Goal: Task Accomplishment & Management: Use online tool/utility

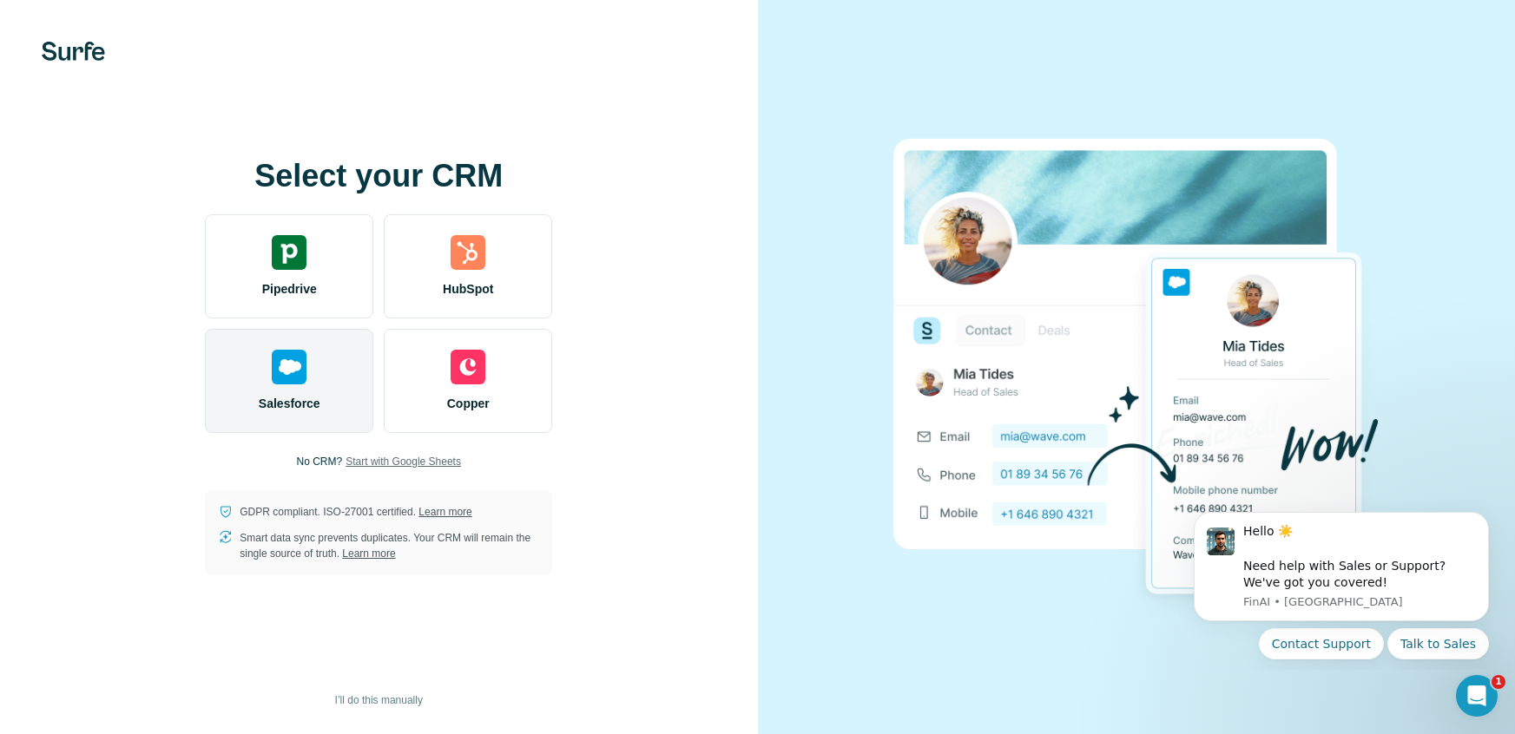
click at [342, 389] on div "Salesforce" at bounding box center [289, 381] width 168 height 104
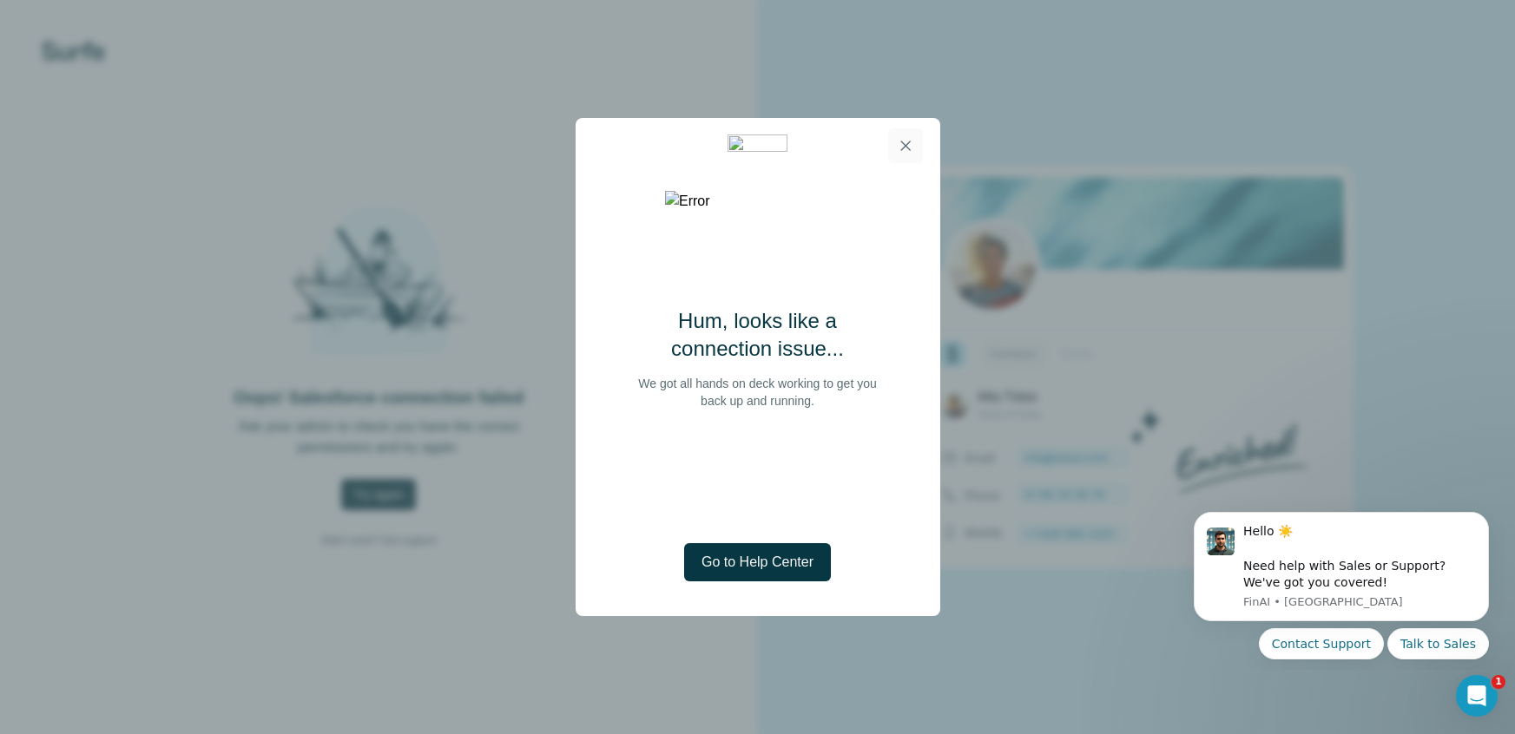
click at [910, 141] on icon "button" at bounding box center [905, 145] width 17 height 17
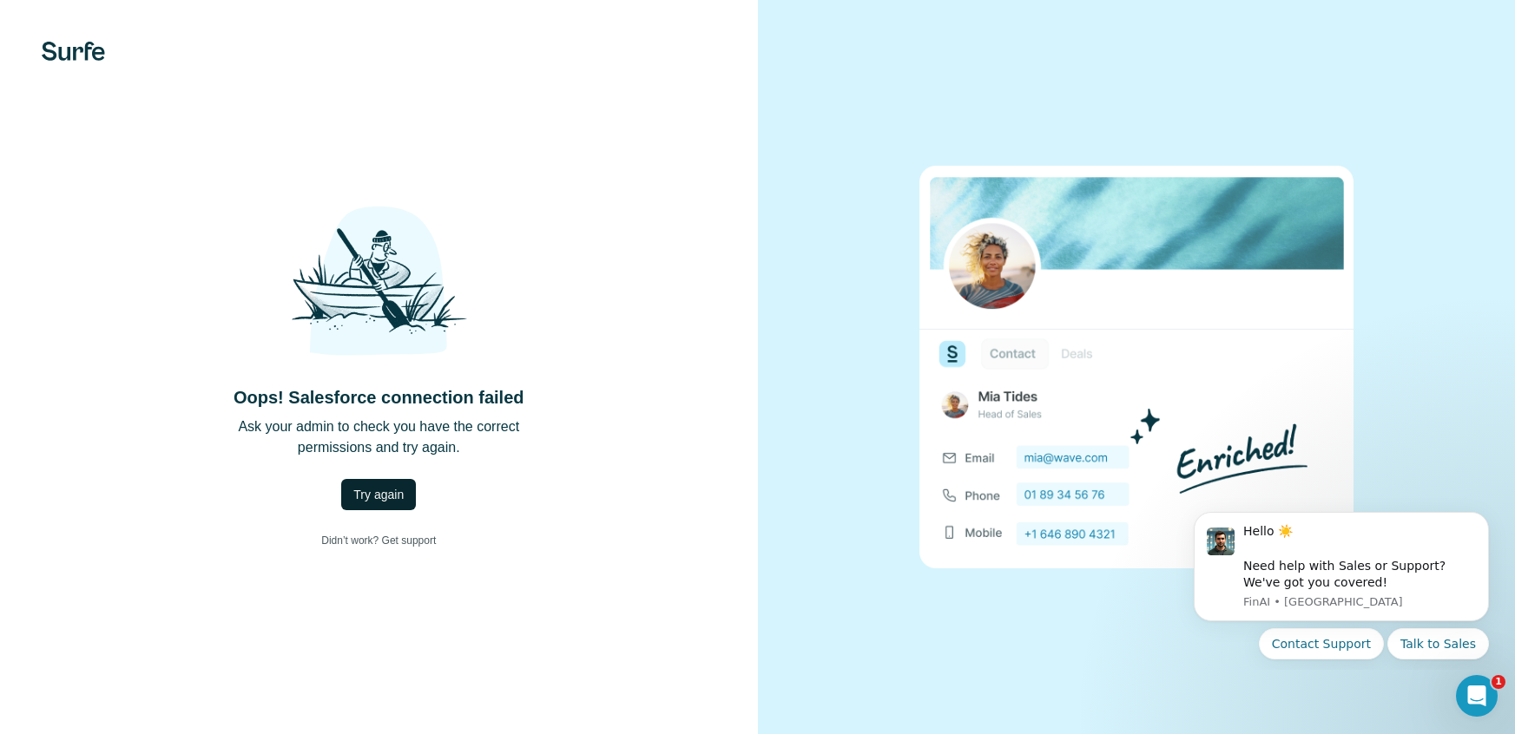
click at [370, 487] on span "Try again" at bounding box center [378, 494] width 50 height 17
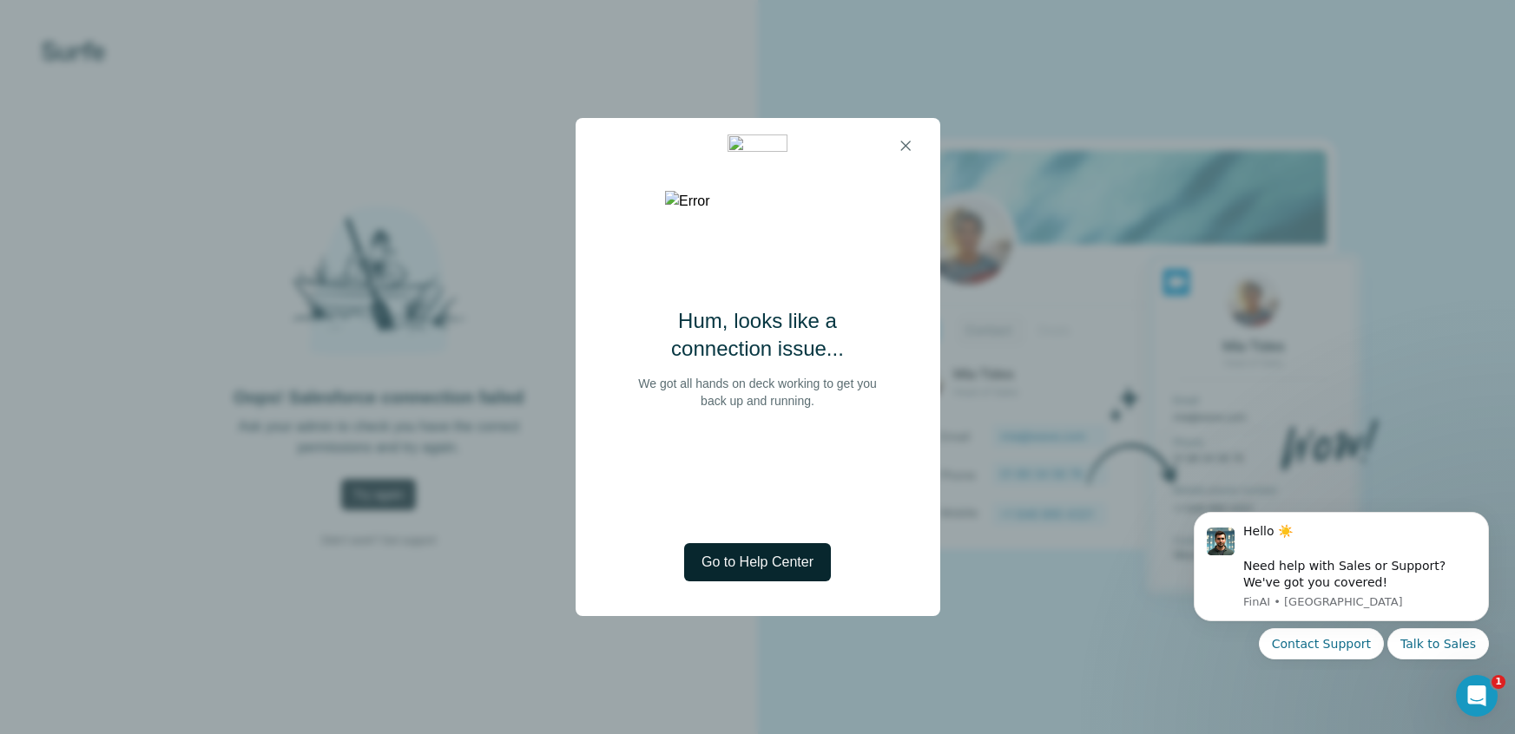
click at [792, 556] on span "Go to Help Center" at bounding box center [757, 562] width 112 height 21
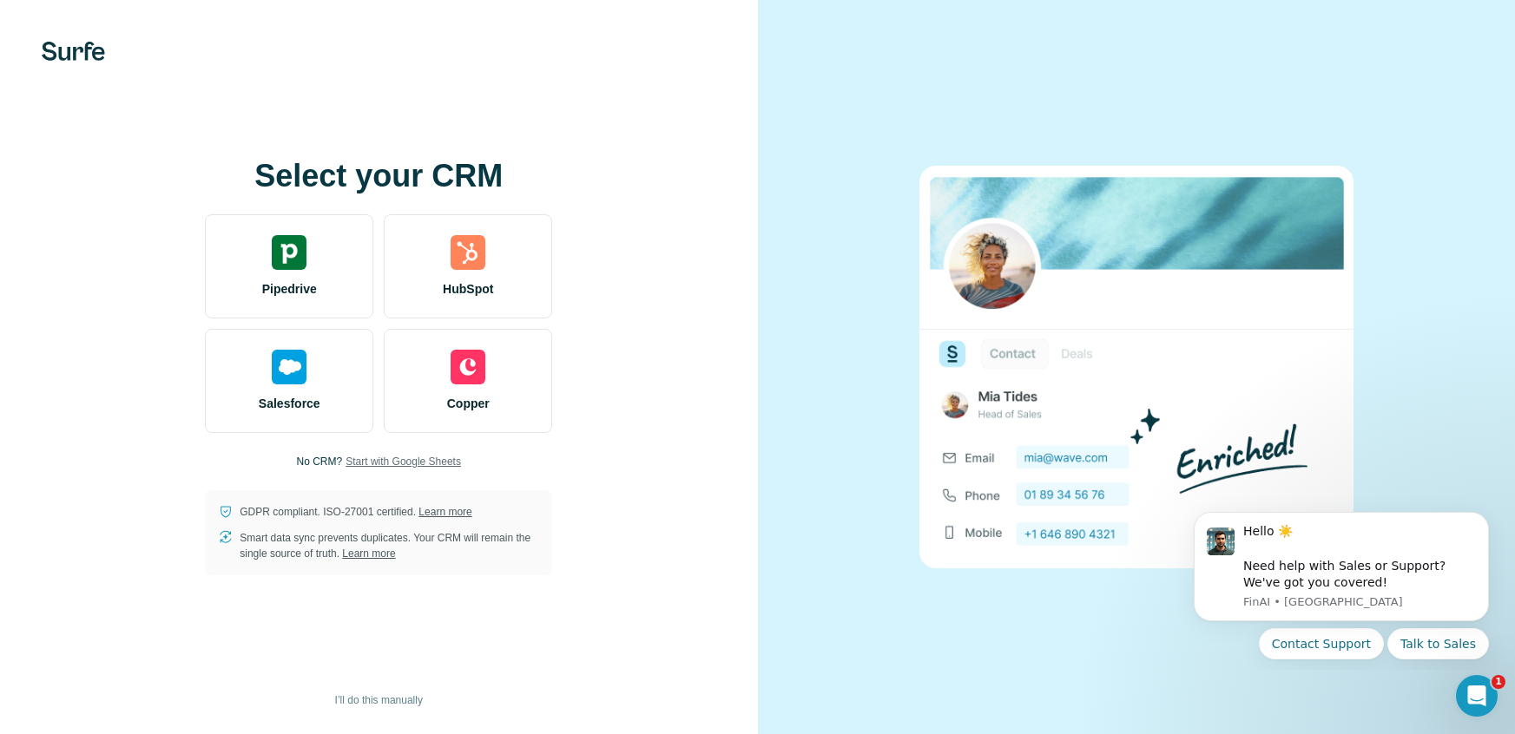
click at [434, 462] on span "Start with Google Sheets" at bounding box center [403, 462] width 115 height 16
click at [438, 458] on span "Start with Google Sheets" at bounding box center [403, 462] width 115 height 16
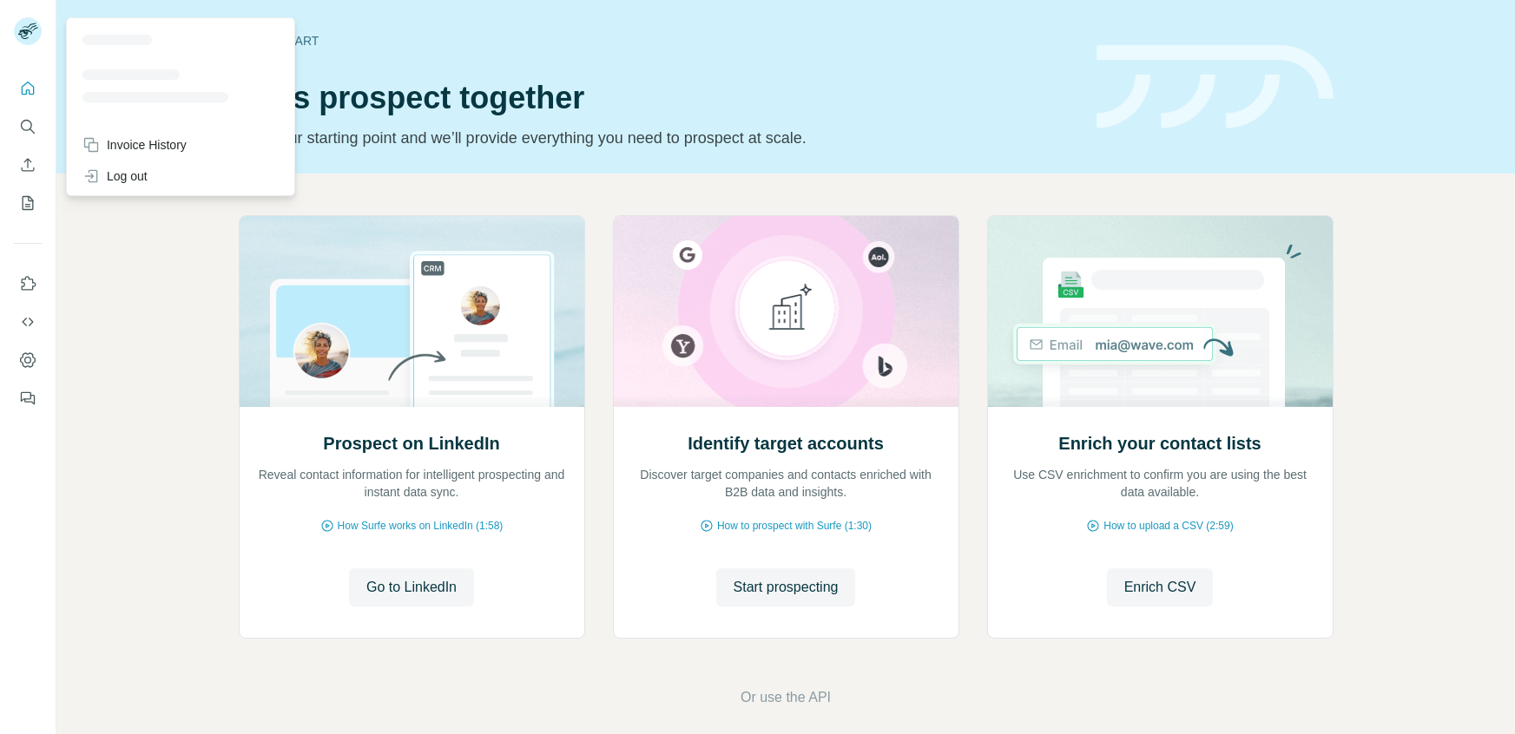
click at [30, 31] on icon at bounding box center [25, 35] width 14 height 10
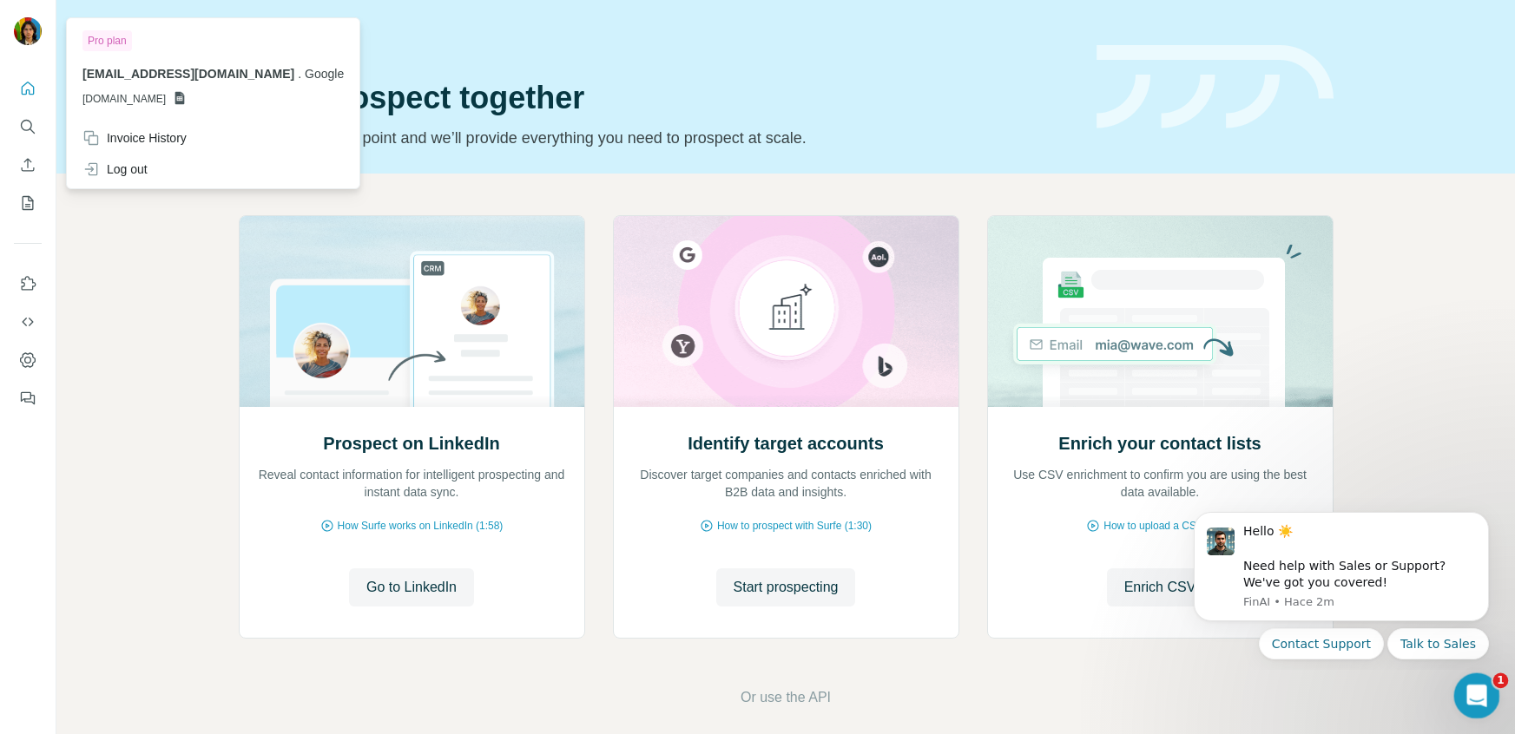
click at [1471, 696] on icon "Abrir Intercom Messenger" at bounding box center [1474, 694] width 29 height 29
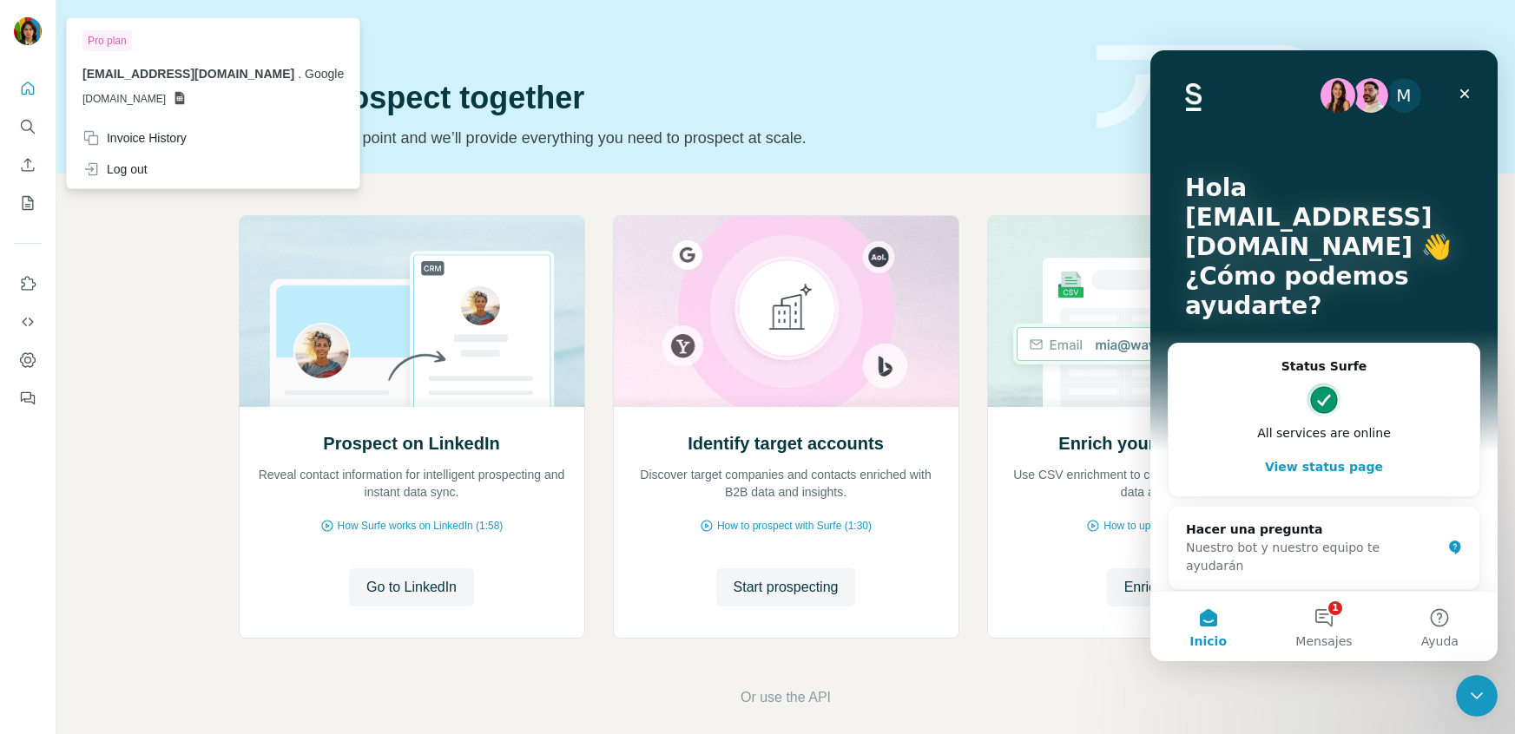
click at [1347, 479] on button "View status page" at bounding box center [1324, 467] width 276 height 35
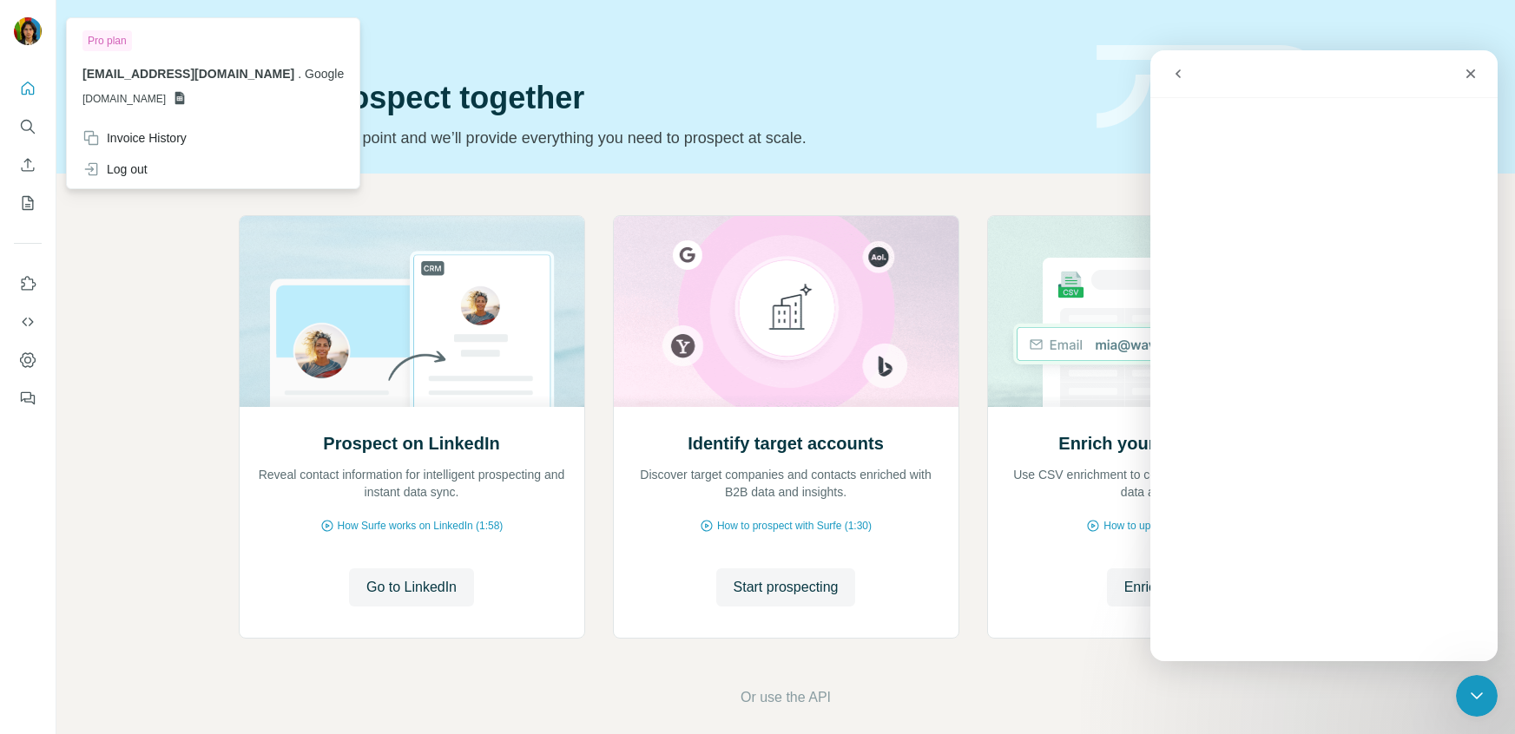
click at [1177, 80] on icon "go back" at bounding box center [1178, 74] width 14 height 14
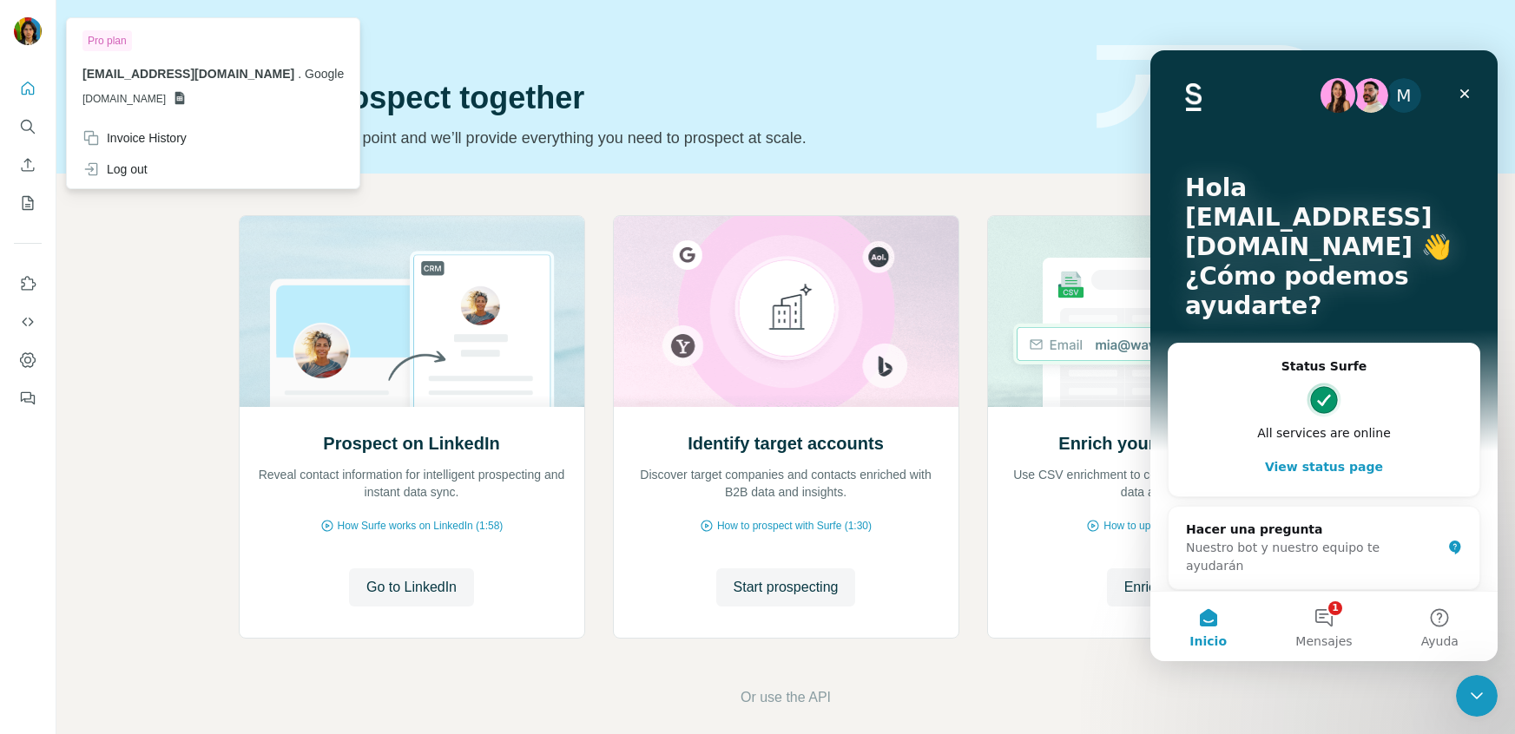
click at [1217, 629] on button "Inicio" at bounding box center [1207, 626] width 115 height 69
click at [1327, 629] on button "1 Mensajes" at bounding box center [1323, 626] width 115 height 69
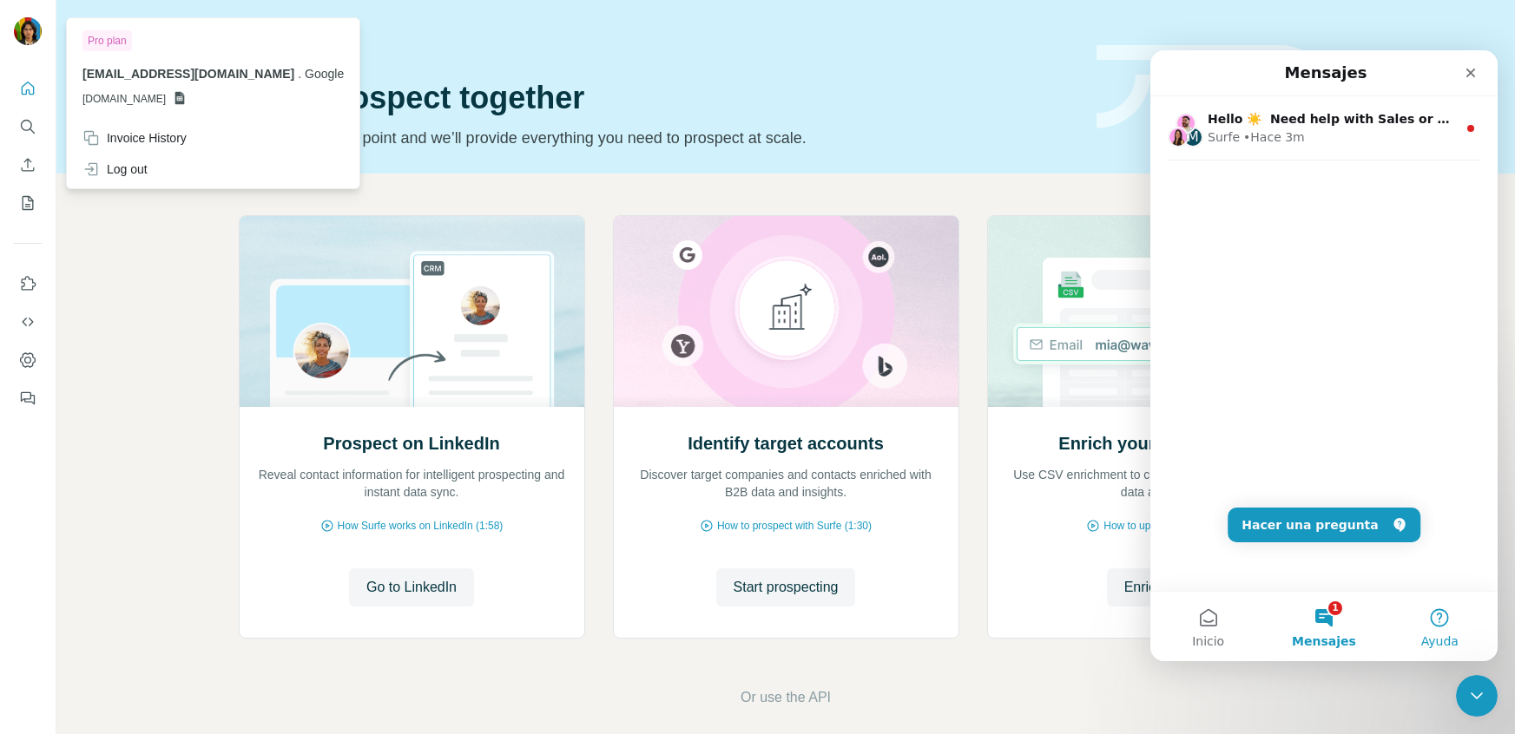
click at [1439, 628] on button "Ayuda" at bounding box center [1439, 626] width 115 height 69
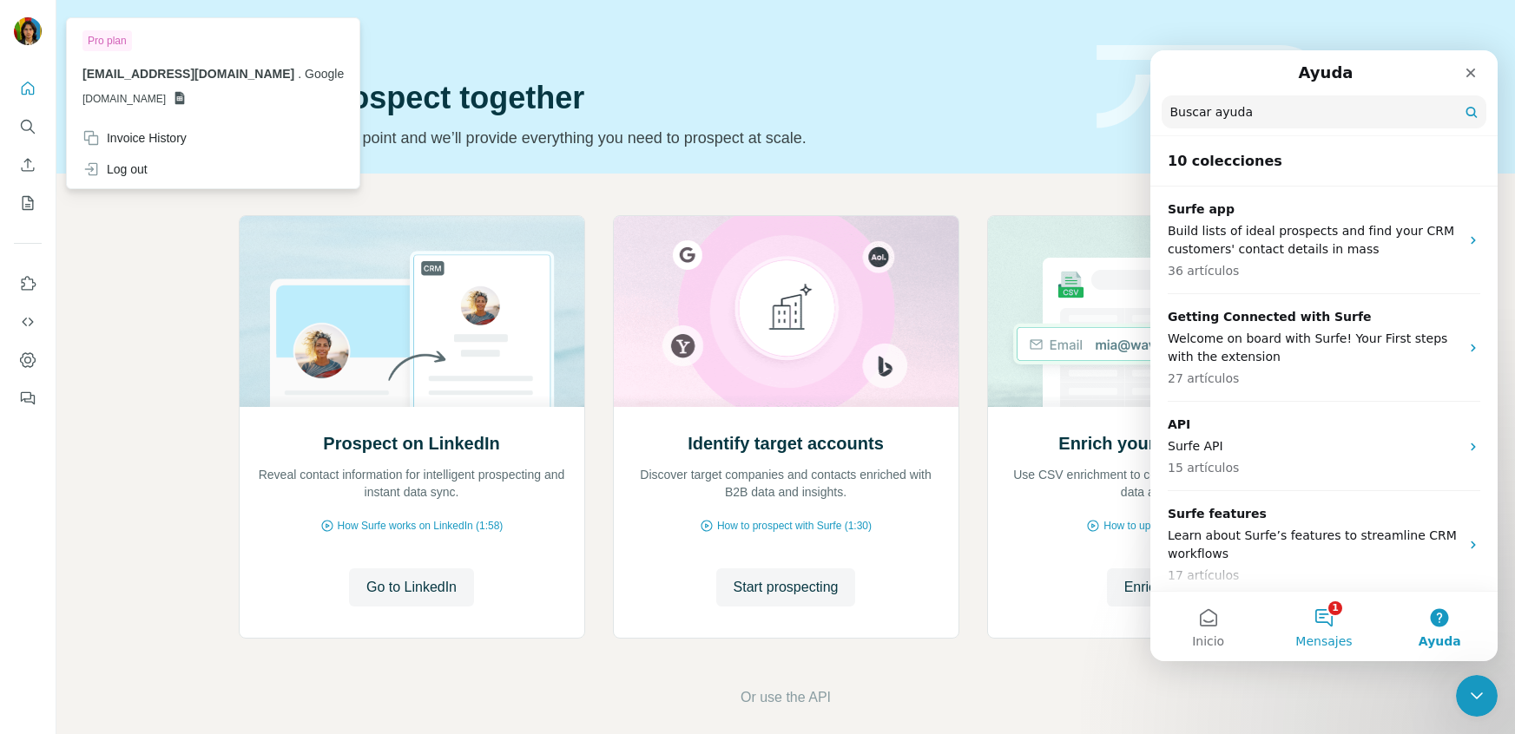
click at [1333, 608] on button "1 Mensajes" at bounding box center [1323, 626] width 115 height 69
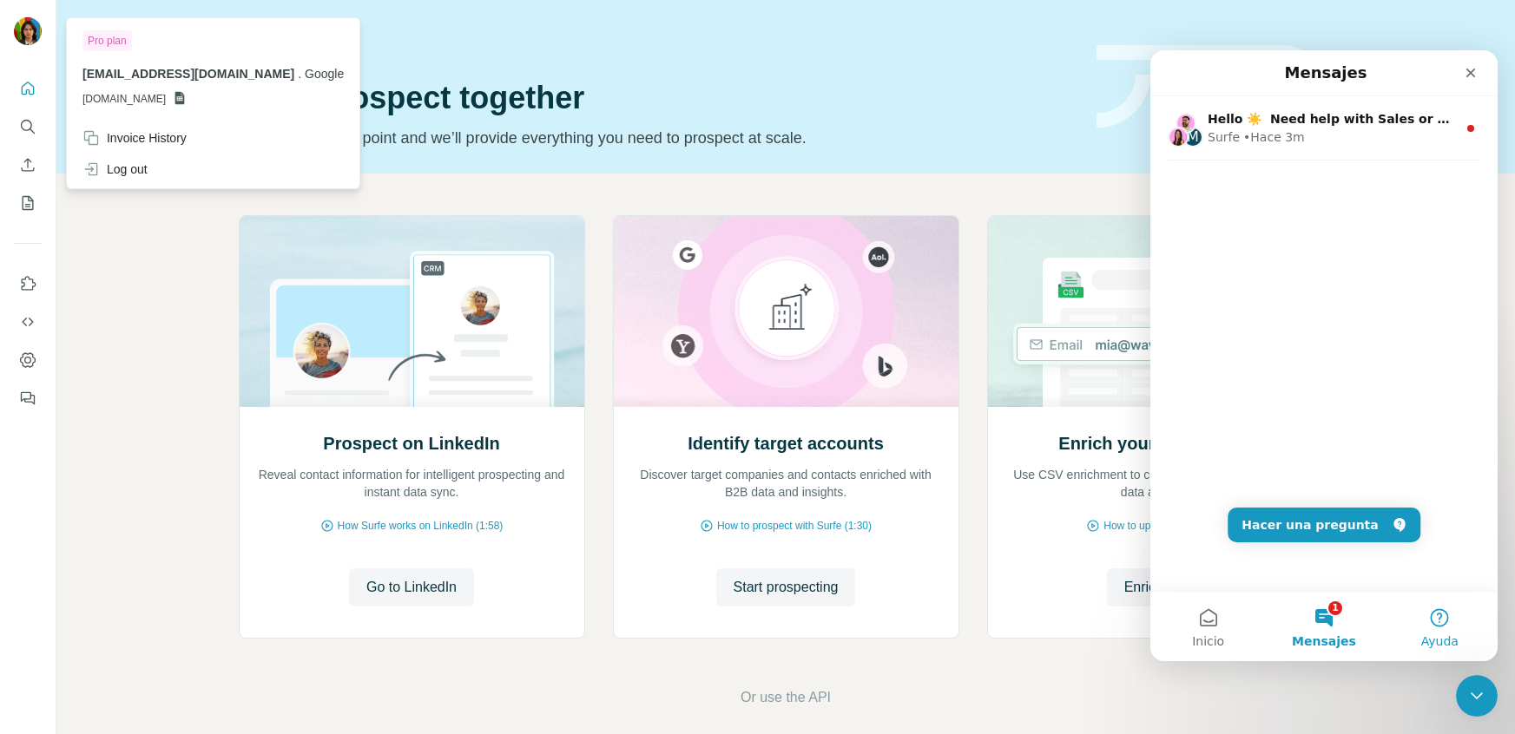
click at [1447, 622] on button "Ayuda" at bounding box center [1439, 626] width 115 height 69
